Goal: Task Accomplishment & Management: Manage account settings

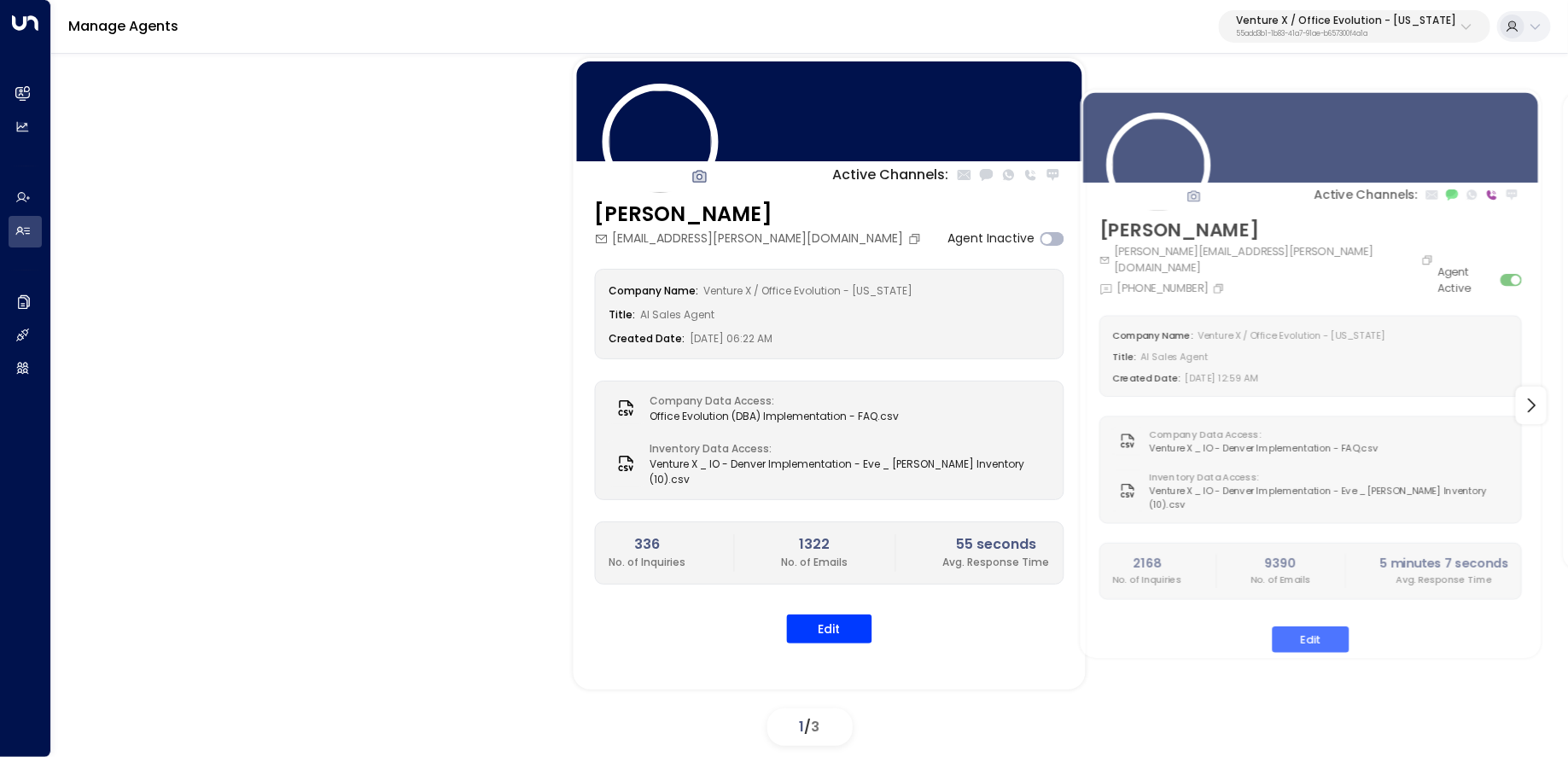
click at [1356, 42] on button "Venture X / Office Evolution - [US_STATE] 55add3b1-1b83-41a7-91ae-b657300f4a1a" at bounding box center [1355, 26] width 271 height 33
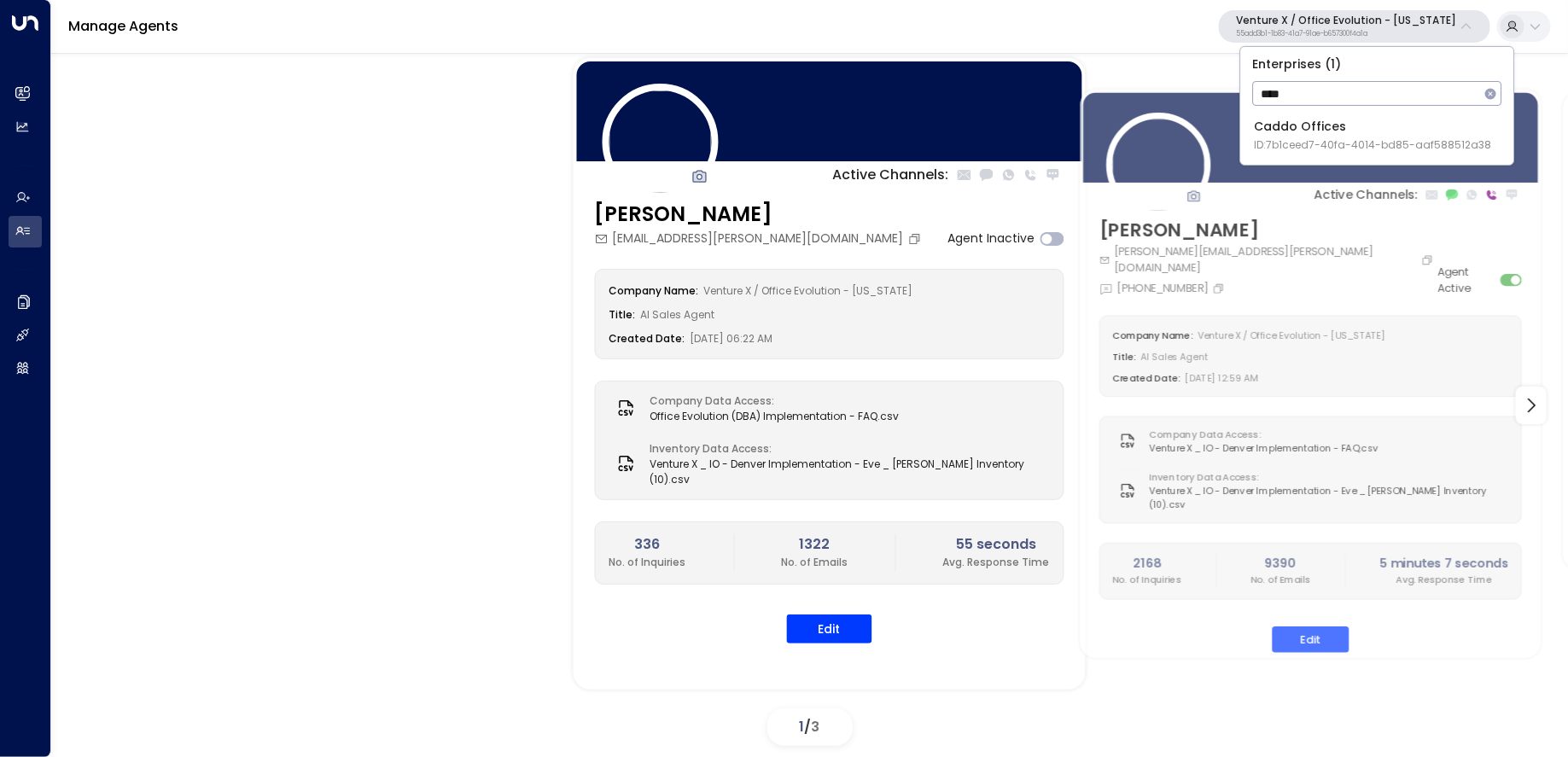
type input "****"
click at [1350, 150] on span "ID: 7b1ceed7-40fa-4014-bd85-aaf588512a38" at bounding box center [1374, 145] width 237 height 15
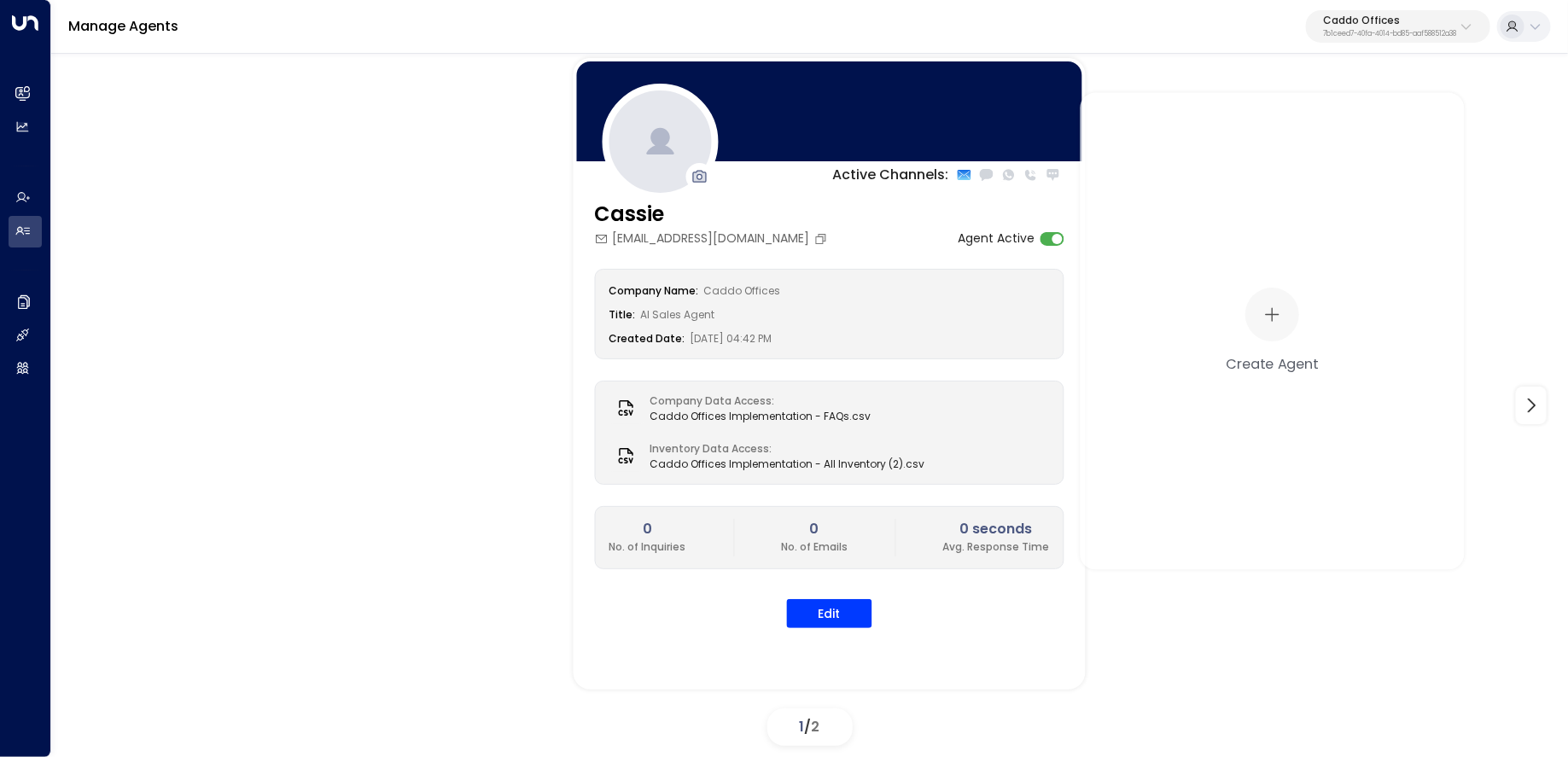
click at [408, 292] on div "Active Channels: [PERSON_NAME] [PERSON_NAME][EMAIL_ADDRESS][DOMAIN_NAME] Agent …" at bounding box center [809, 405] width 1431 height 695
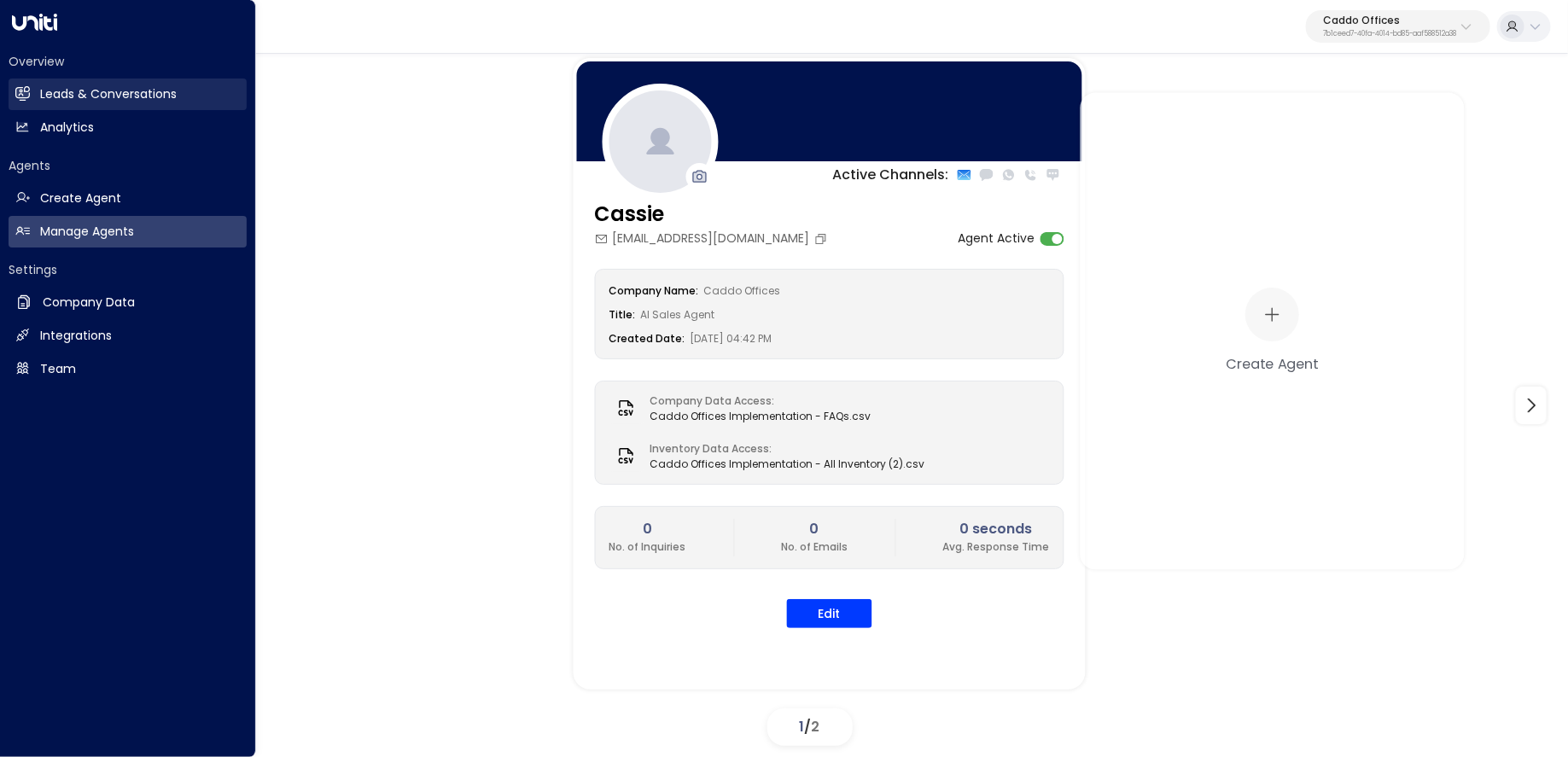
click at [31, 92] on link "Leads & Conversations Leads & Conversations" at bounding box center [128, 95] width 238 height 32
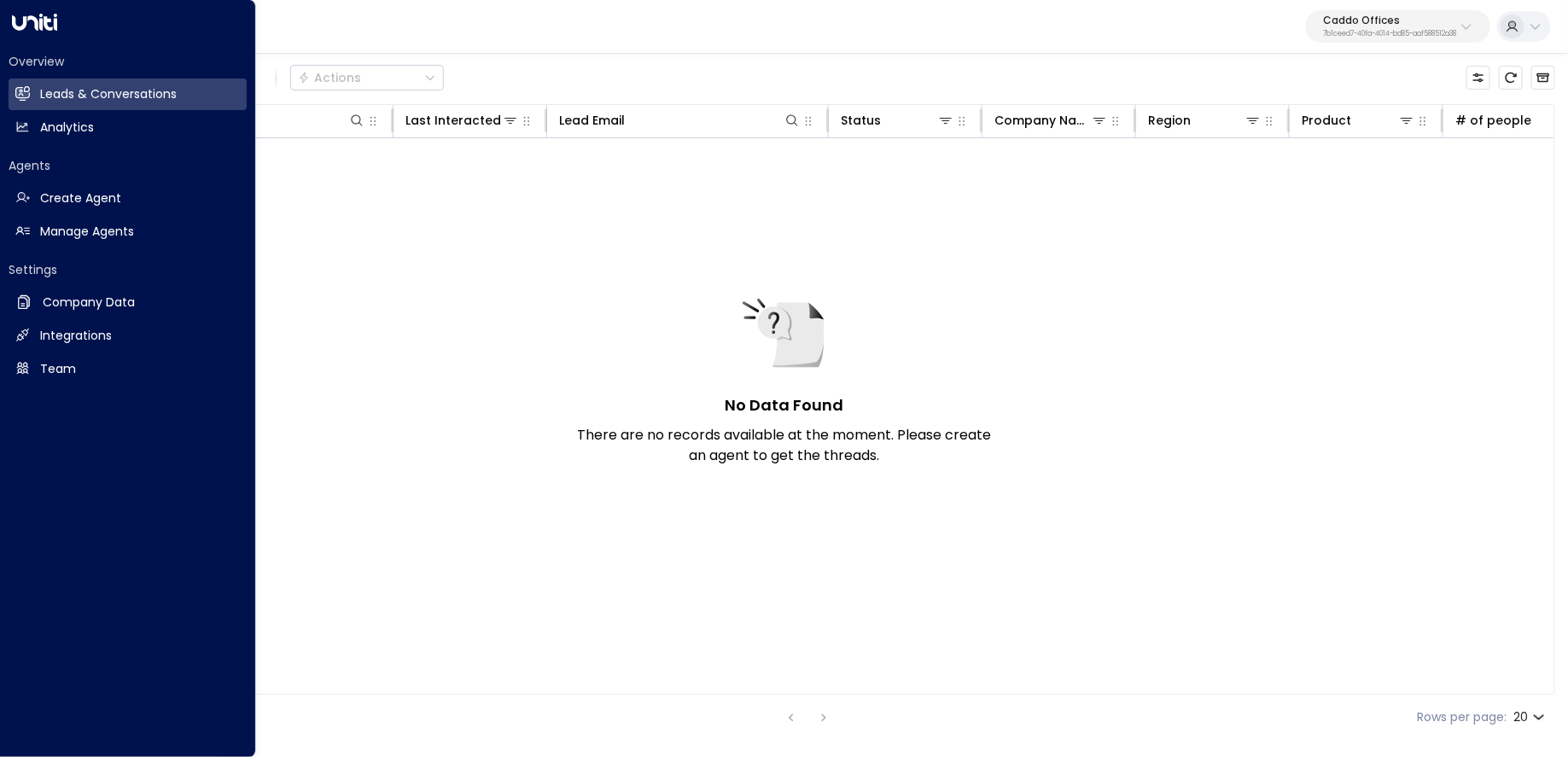
click at [28, 282] on div "Settings Company Data Company Data Integrations Integrations Team Team" at bounding box center [128, 323] width 238 height 124
click at [92, 238] on h2 "Manage Agents" at bounding box center [87, 231] width 94 height 18
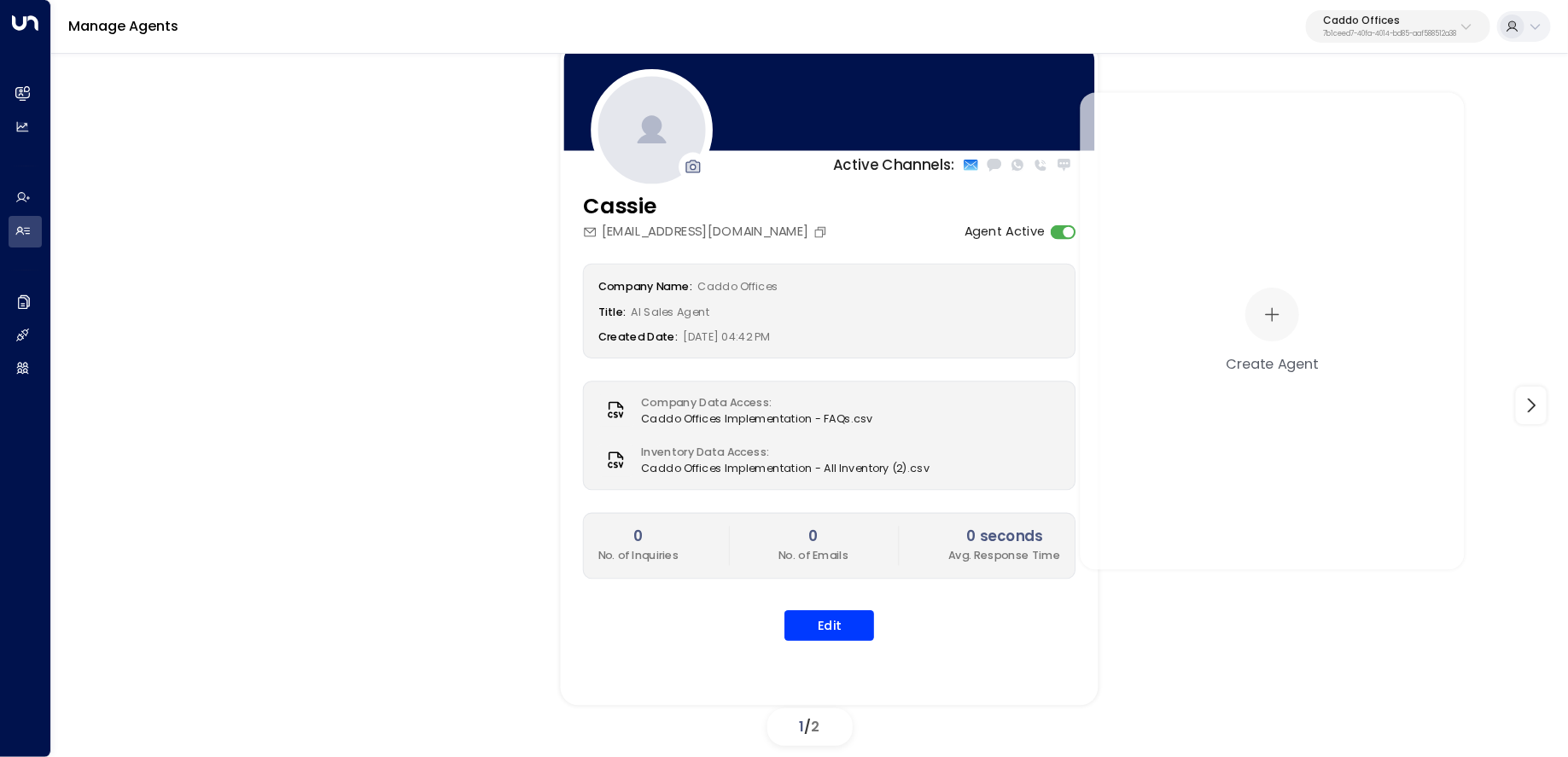
click at [780, 222] on div "[EMAIL_ADDRESS][DOMAIN_NAME]" at bounding box center [708, 231] width 249 height 19
click at [818, 227] on icon "Copy" at bounding box center [821, 230] width 7 height 7
